Goal: Transaction & Acquisition: Purchase product/service

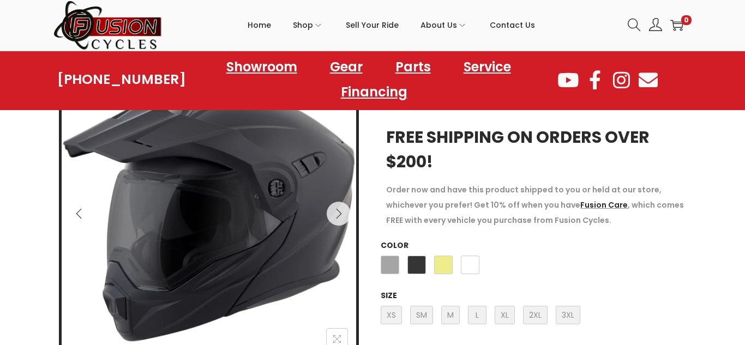
scroll to position [170, 0]
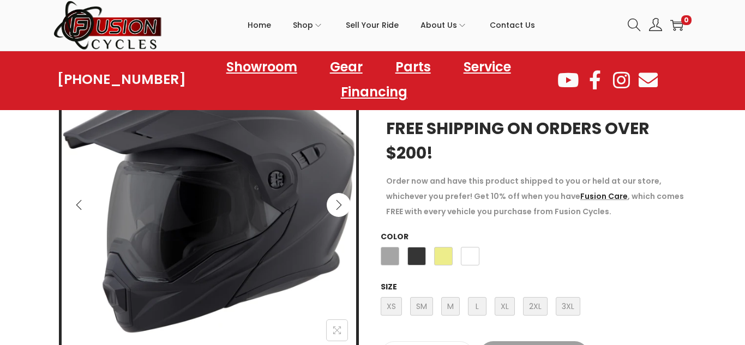
click at [333, 208] on icon "Next" at bounding box center [338, 205] width 11 height 11
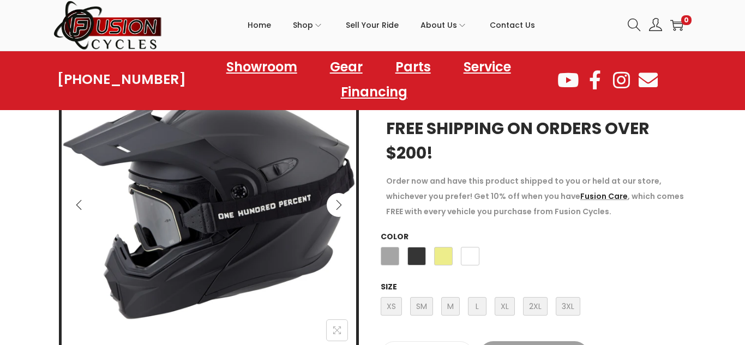
click at [333, 208] on icon "Next" at bounding box center [338, 205] width 11 height 11
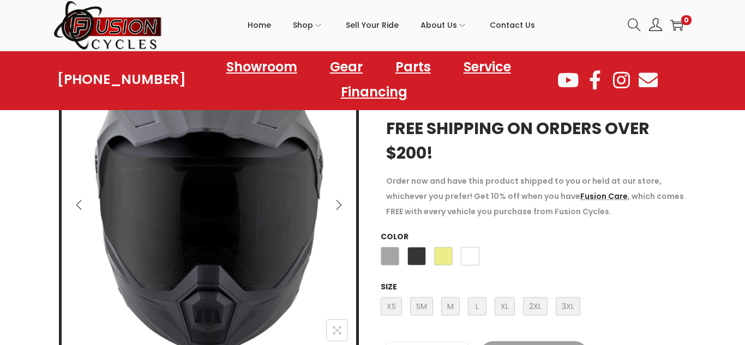
click at [339, 204] on icon "Next" at bounding box center [338, 205] width 11 height 11
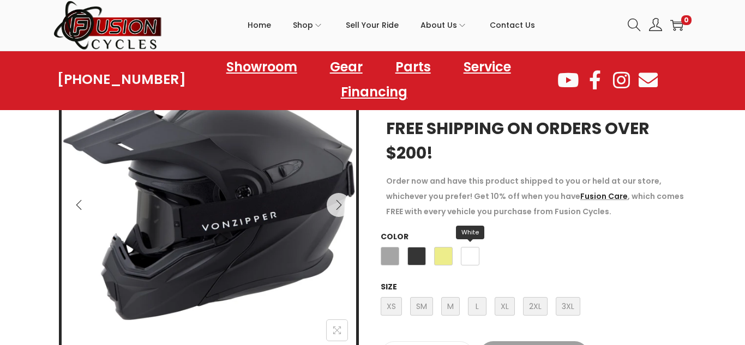
click at [468, 255] on span "White" at bounding box center [470, 256] width 19 height 19
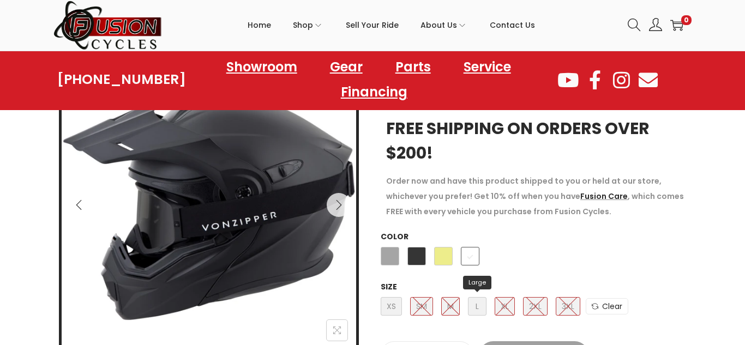
click at [478, 304] on span "L Large" at bounding box center [477, 306] width 19 height 19
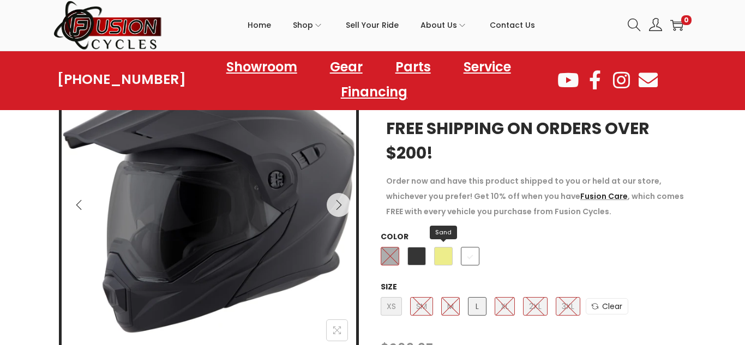
click at [441, 254] on span "Sand" at bounding box center [443, 256] width 19 height 19
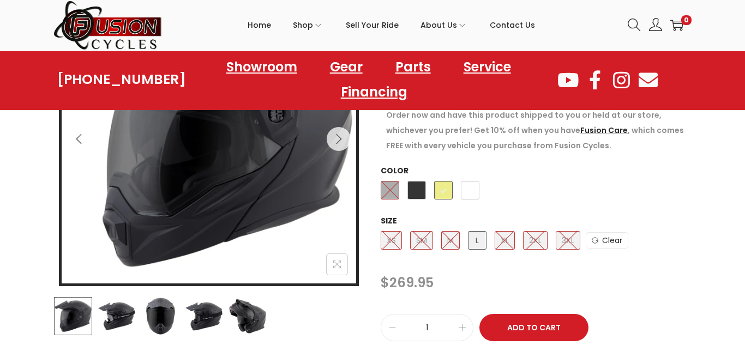
scroll to position [232, 0]
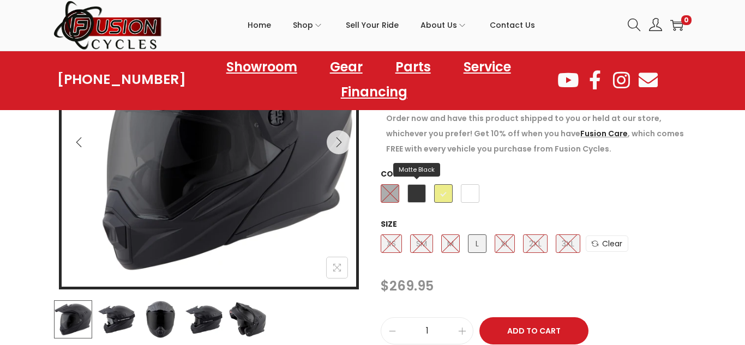
click at [418, 193] on span "Matte Black" at bounding box center [417, 193] width 19 height 19
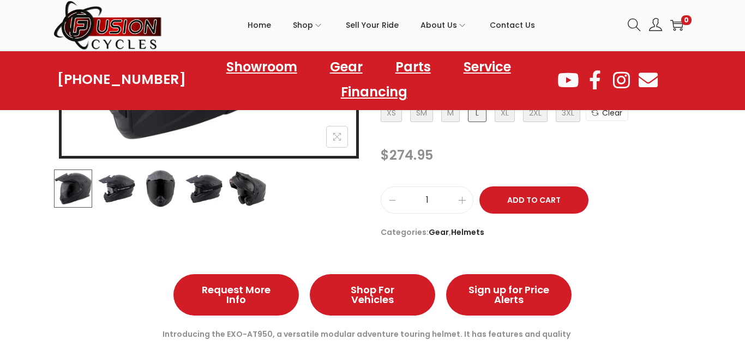
scroll to position [372, 0]
